Goal: Transaction & Acquisition: Purchase product/service

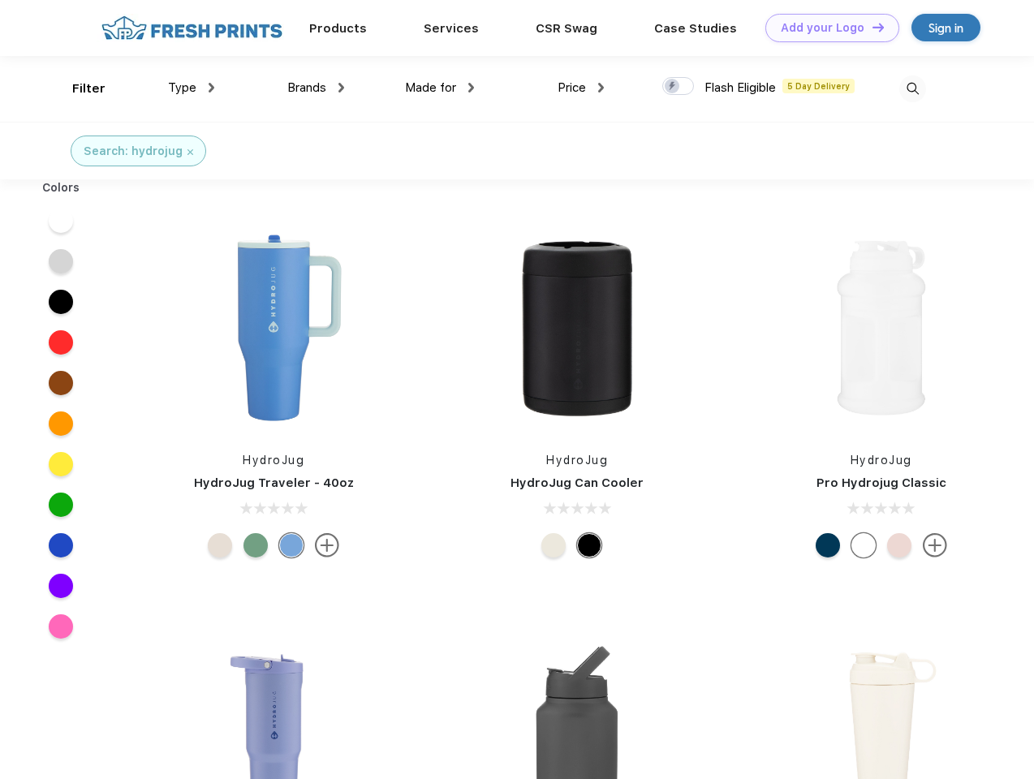
scroll to position [1, 0]
click at [826, 28] on link "Add your Logo Design Tool" at bounding box center [832, 28] width 134 height 28
click at [0, 0] on div "Design Tool" at bounding box center [0, 0] width 0 height 0
click at [871, 27] on link "Add your Logo Design Tool" at bounding box center [832, 28] width 134 height 28
click at [78, 88] on div "Filter" at bounding box center [88, 89] width 33 height 19
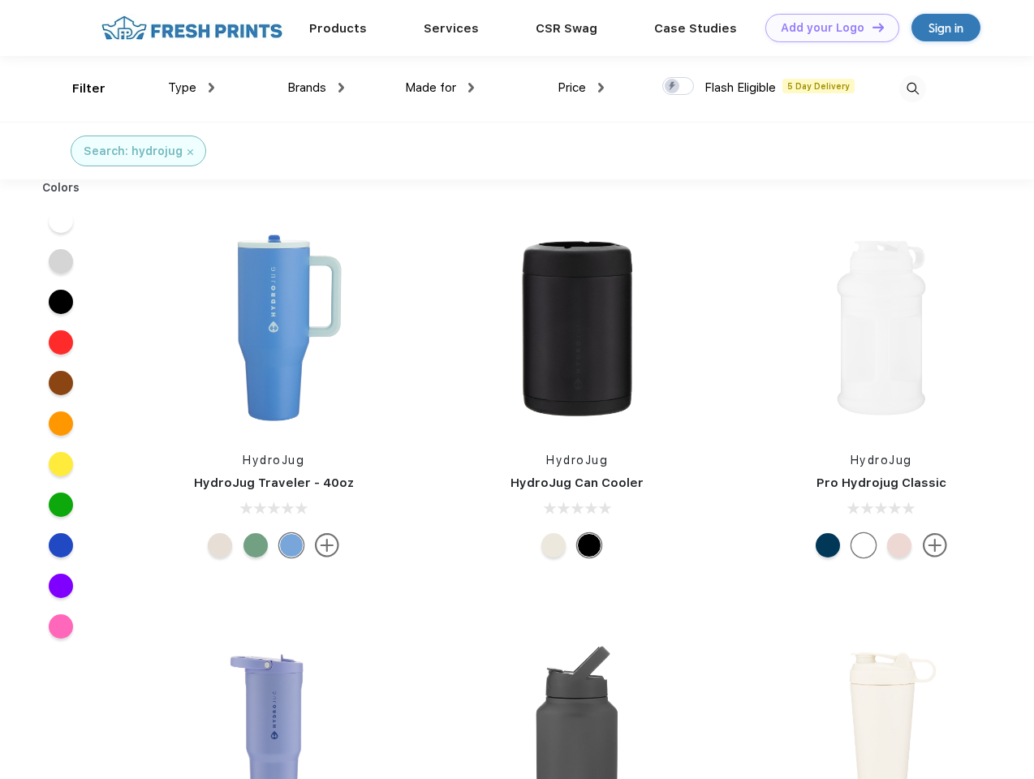
click at [192, 88] on span "Type" at bounding box center [182, 87] width 28 height 15
click at [316, 88] on span "Brands" at bounding box center [306, 87] width 39 height 15
click at [440, 88] on span "Made for" at bounding box center [430, 87] width 51 height 15
click at [581, 88] on span "Price" at bounding box center [572, 87] width 28 height 15
click at [678, 87] on div at bounding box center [678, 86] width 32 height 18
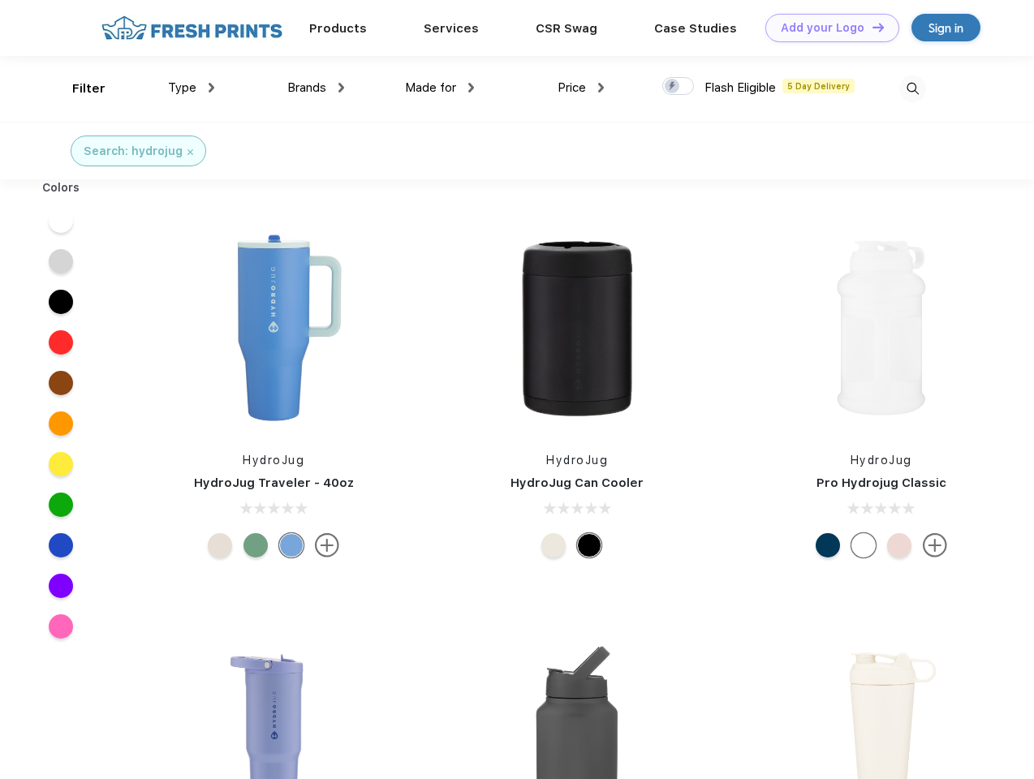
click at [673, 87] on input "checkbox" at bounding box center [667, 81] width 11 height 11
click at [912, 88] on img at bounding box center [912, 88] width 27 height 27
